Goal: Find specific page/section: Find specific page/section

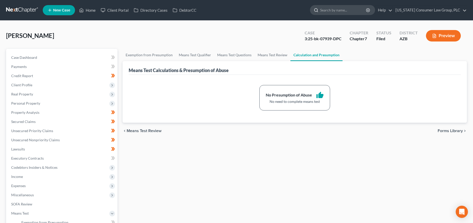
click at [340, 8] on input "search" at bounding box center [343, 9] width 47 height 9
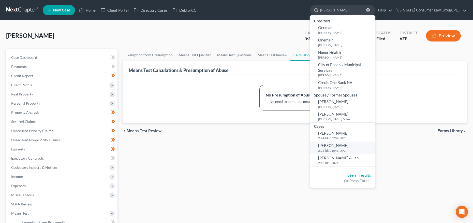
type input "[PERSON_NAME]"
click at [340, 147] on span "[PERSON_NAME]" at bounding box center [333, 145] width 30 height 5
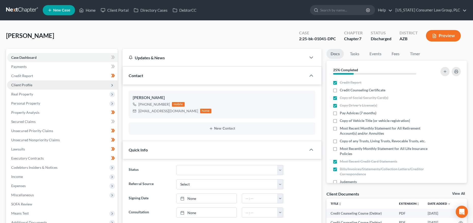
click at [31, 85] on span "Client Profile" at bounding box center [21, 85] width 21 height 4
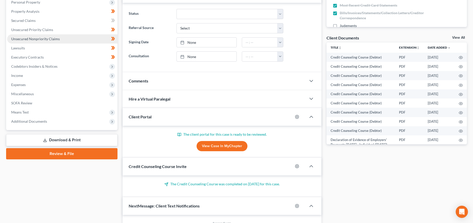
scroll to position [210, 0]
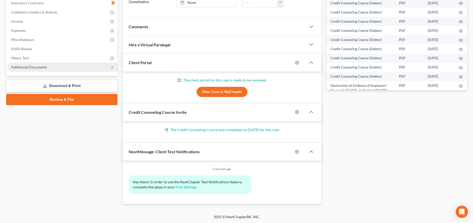
click at [27, 68] on span "Additional Documents" at bounding box center [29, 67] width 36 height 4
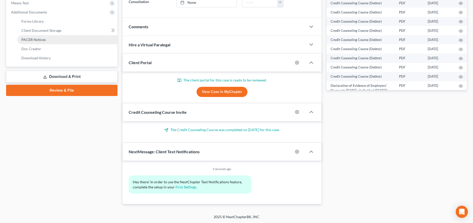
scroll to position [155, 0]
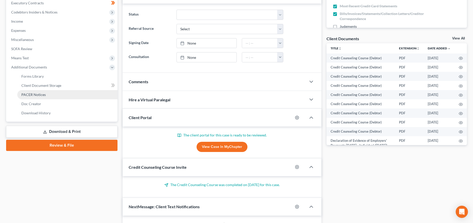
click at [35, 97] on link "PACER Notices" at bounding box center [67, 94] width 100 height 9
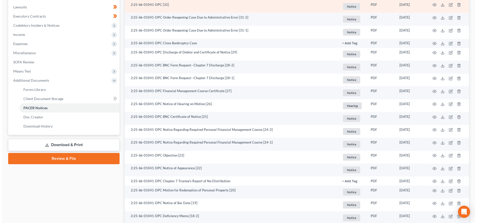
scroll to position [144, 0]
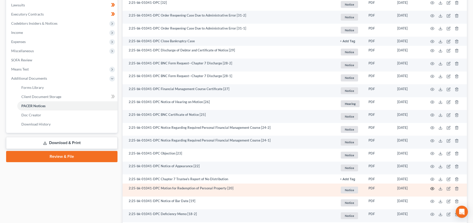
click at [433, 188] on circle "button" at bounding box center [432, 188] width 1 height 1
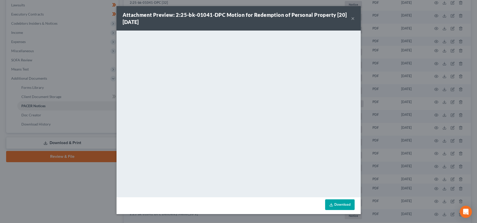
click at [352, 19] on button "×" at bounding box center [353, 18] width 4 height 6
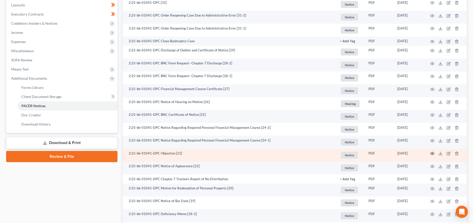
click at [432, 153] on circle "button" at bounding box center [432, 153] width 1 height 1
